Goal: Find specific page/section: Find specific page/section

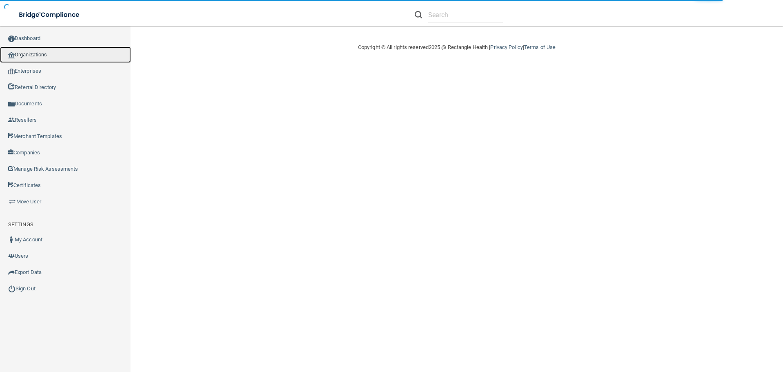
click at [24, 53] on link "Organizations" at bounding box center [65, 55] width 131 height 16
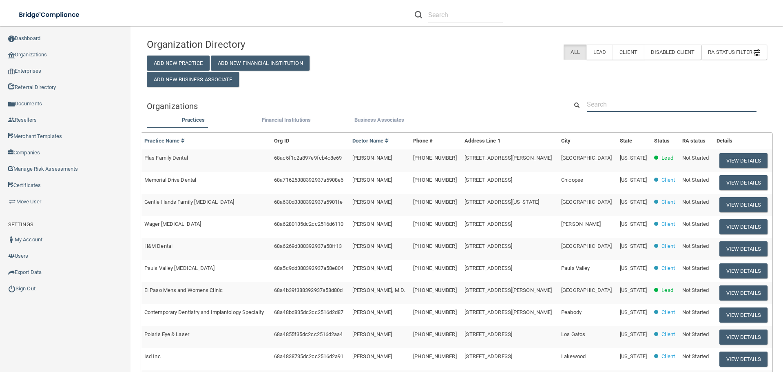
paste input "[US_STATE] Family Care Associates"
type input "[US_STATE] Family Care Associates"
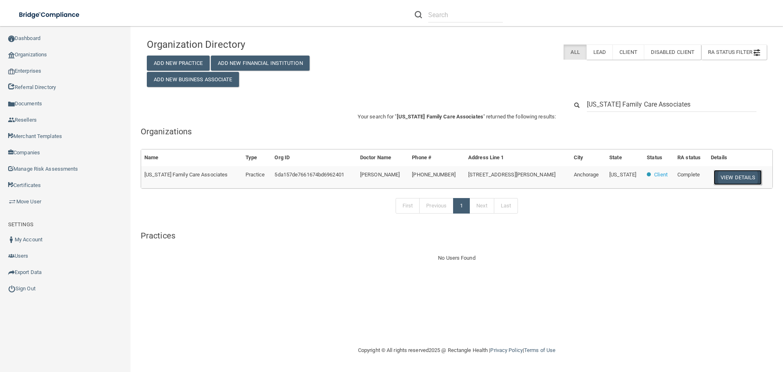
click at [729, 175] on button "View Details" at bounding box center [738, 177] width 48 height 15
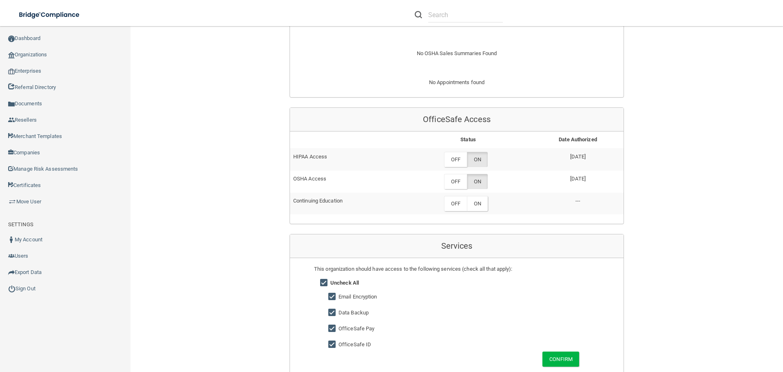
scroll to position [367, 0]
click at [202, 111] on div "Back Enterprise » Organization 5da157de7661674bd6962401 uuid: 2a674c0a-ff9b-486…" at bounding box center [457, 121] width 620 height 909
click at [454, 151] on label "OFF" at bounding box center [455, 158] width 23 height 15
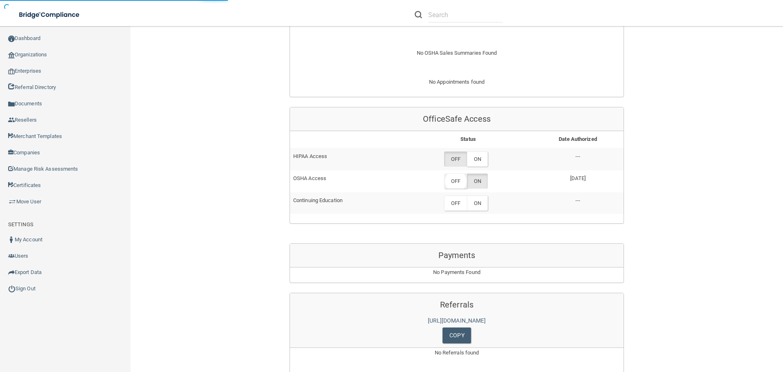
click at [456, 173] on label "OFF" at bounding box center [455, 180] width 23 height 15
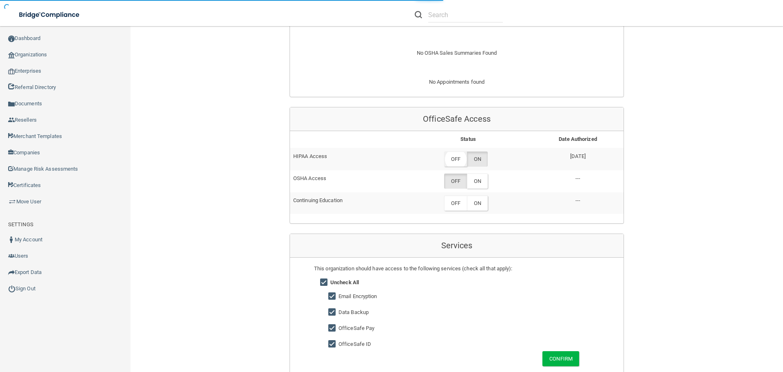
click at [446, 151] on label "OFF" at bounding box center [455, 158] width 23 height 15
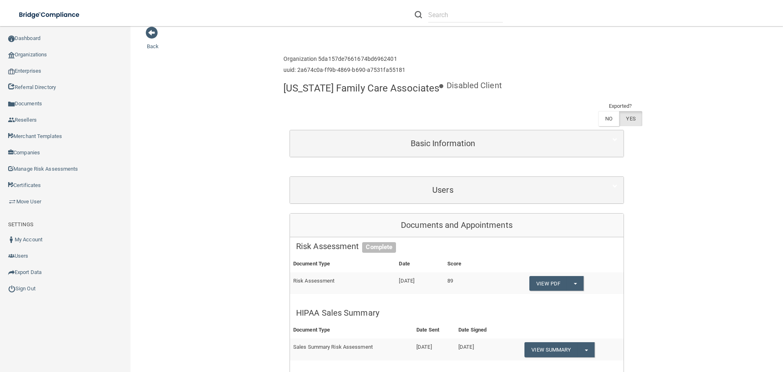
scroll to position [0, 0]
